Goal: Information Seeking & Learning: Find specific fact

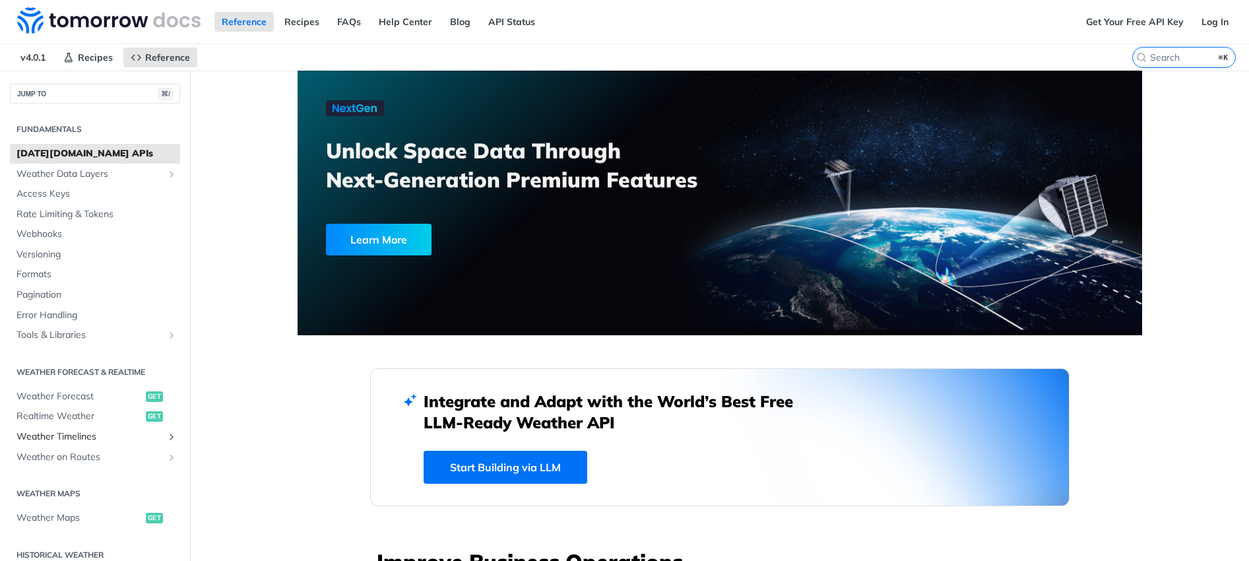
click at [78, 438] on span "Weather Timelines" at bounding box center [89, 436] width 147 height 13
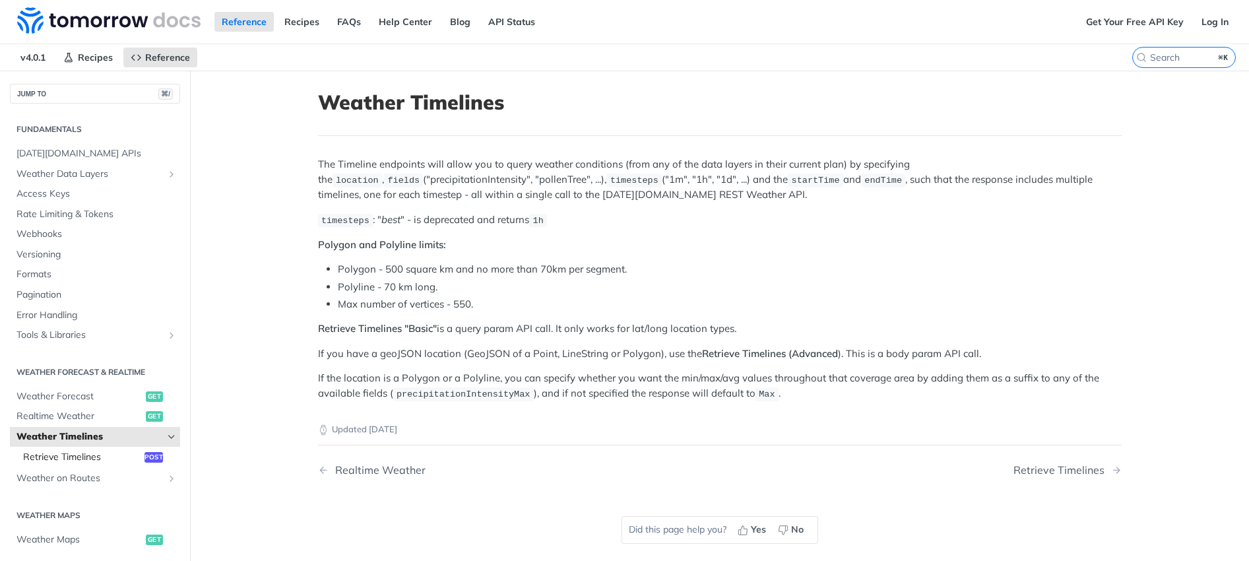
click at [39, 457] on span "Retrieve Timelines" at bounding box center [82, 457] width 118 height 13
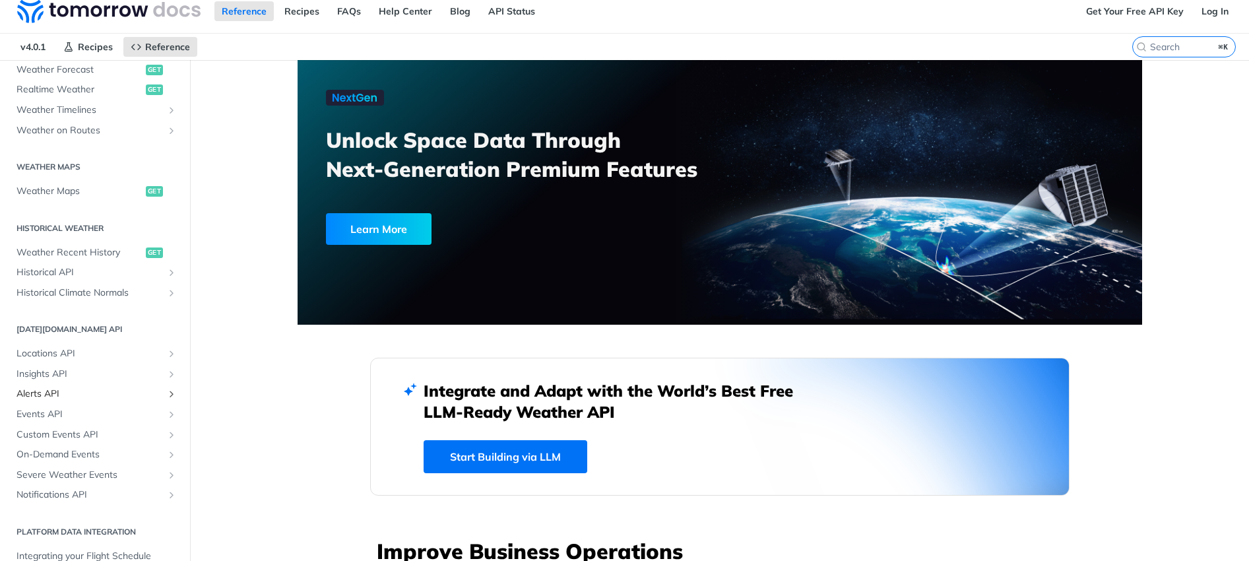
scroll to position [23, 0]
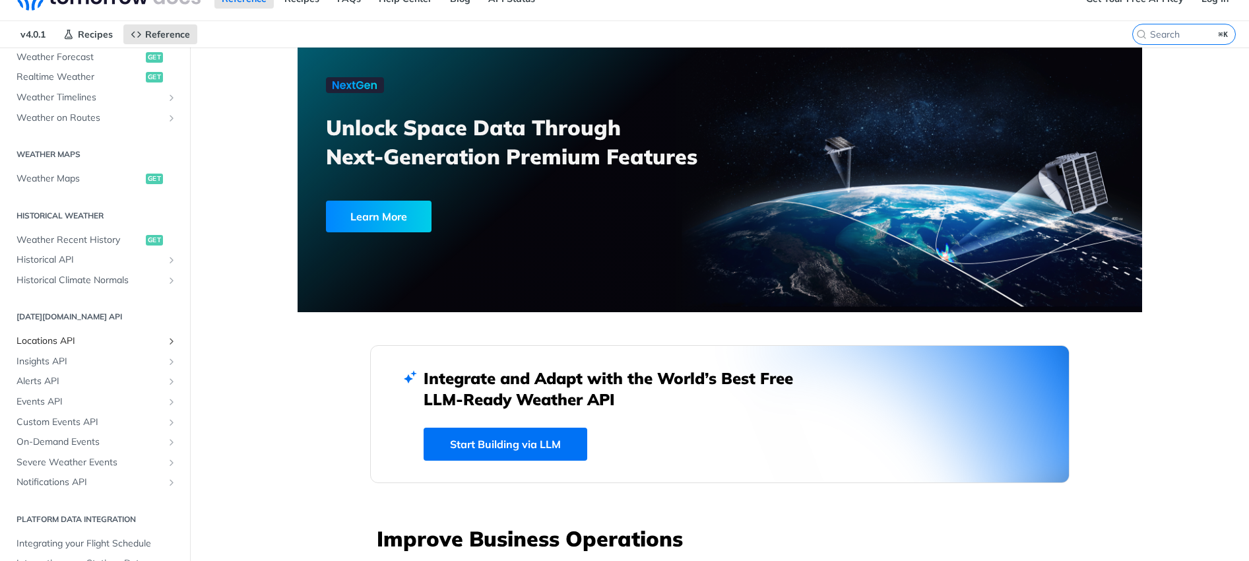
click at [54, 343] on span "Locations API" at bounding box center [89, 341] width 147 height 13
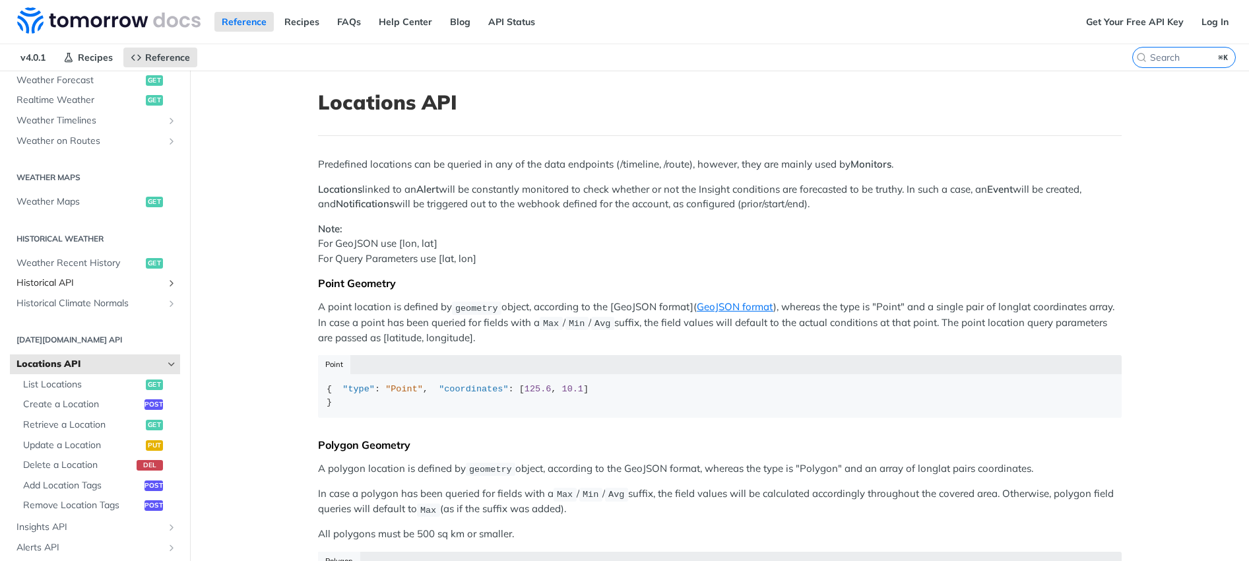
click at [73, 281] on span "Historical API" at bounding box center [89, 283] width 147 height 13
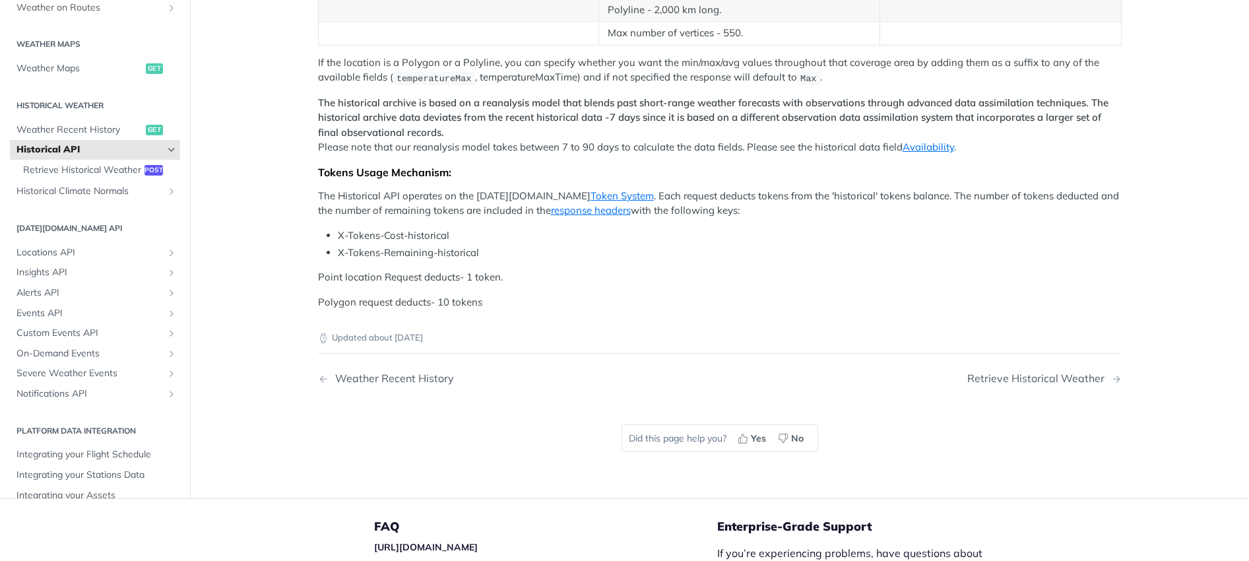
scroll to position [453, 0]
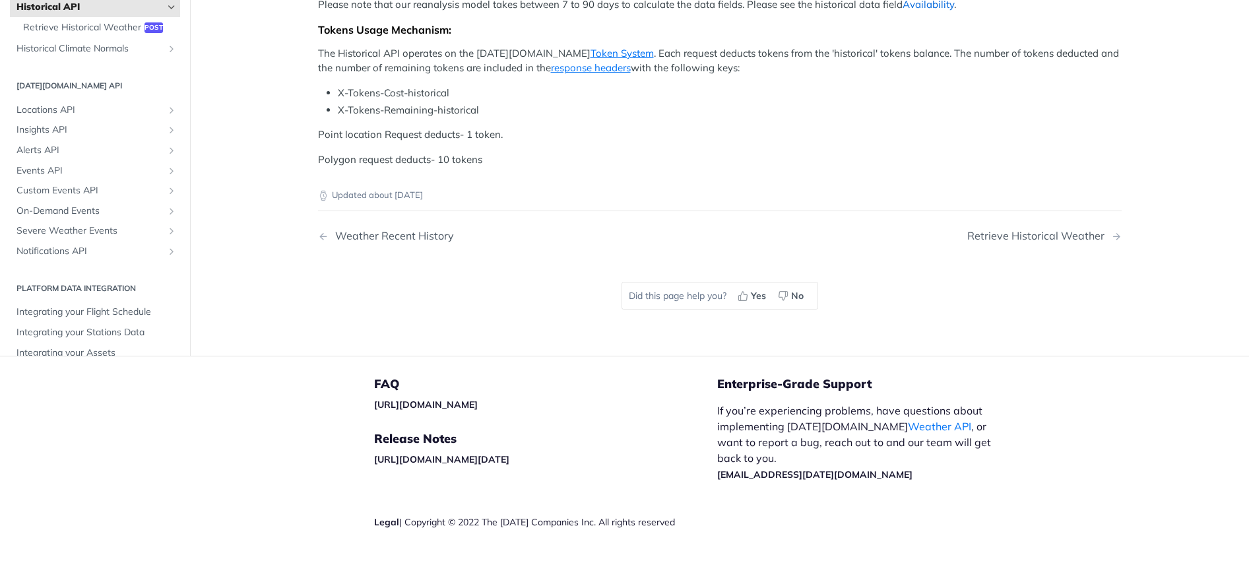
click at [928, 11] on link "Availability" at bounding box center [928, 4] width 51 height 13
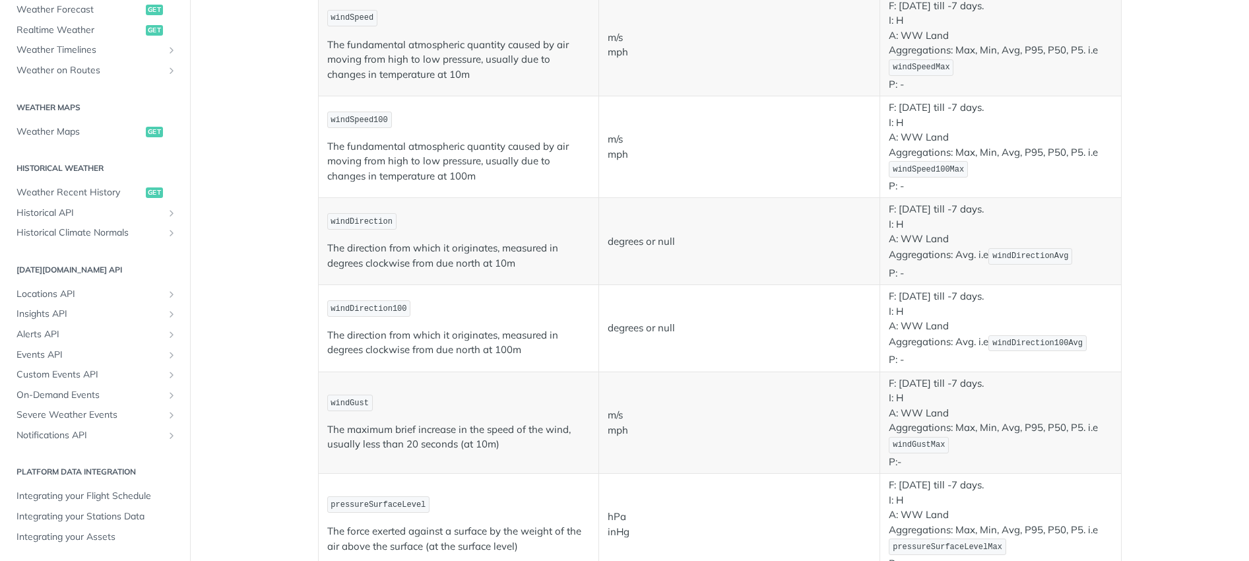
scroll to position [828, 0]
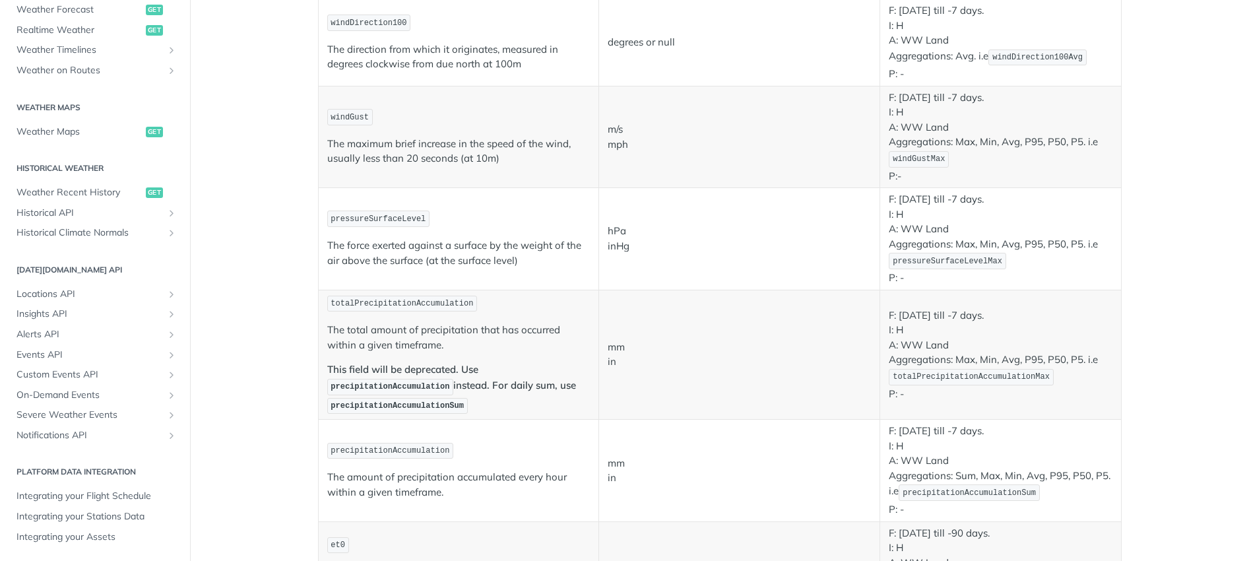
click at [531, 486] on p "The amount of precipitation accumulated every hour within a given timeframe." at bounding box center [458, 485] width 263 height 30
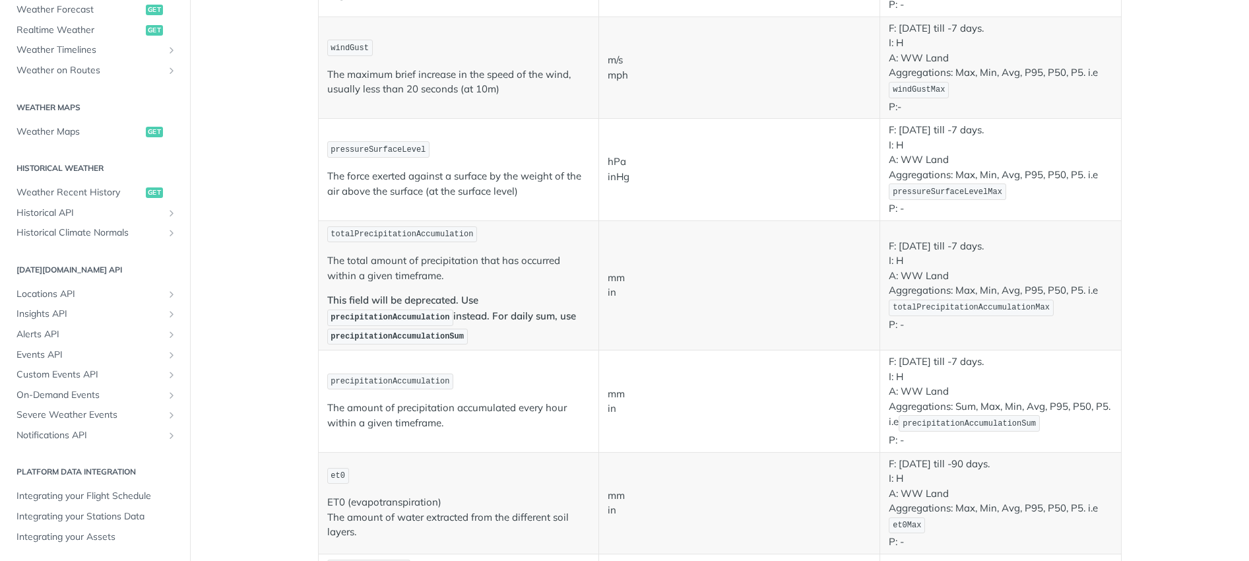
scroll to position [927, 0]
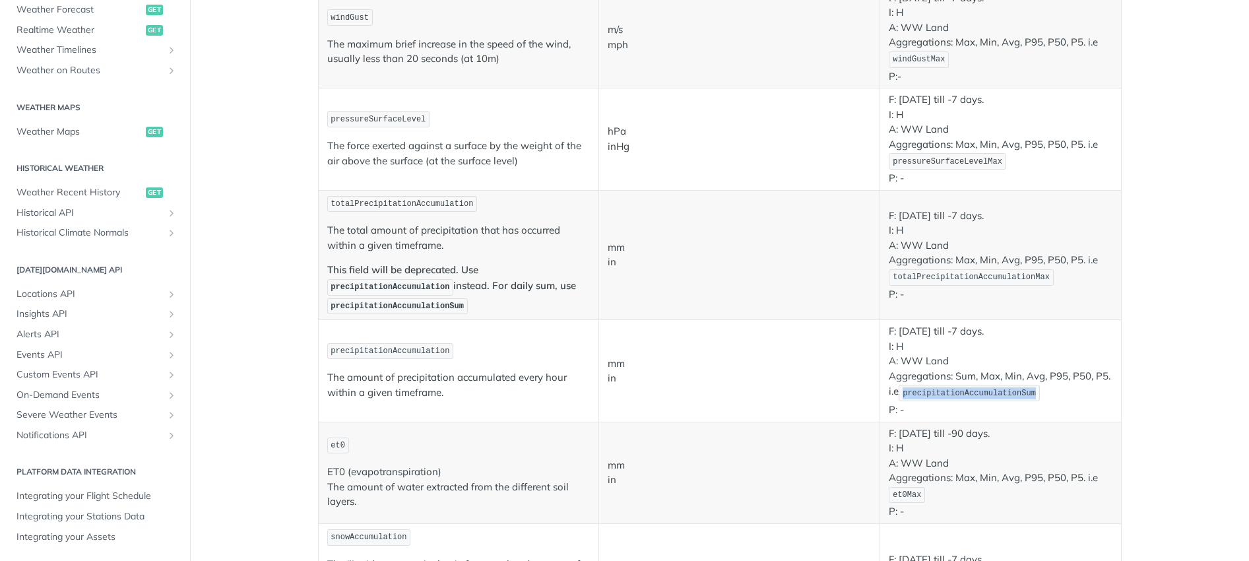
drag, startPoint x: 900, startPoint y: 393, endPoint x: 1042, endPoint y: 389, distance: 142.0
click at [1042, 389] on p "F: [DATE] till -7 days. I: H A: WW Land Aggregations: Sum, Max, Min, Avg, P95, …" at bounding box center [1000, 370] width 223 height 93
copy span "precipitationAccumulationSum"
